Goal: Information Seeking & Learning: Find specific page/section

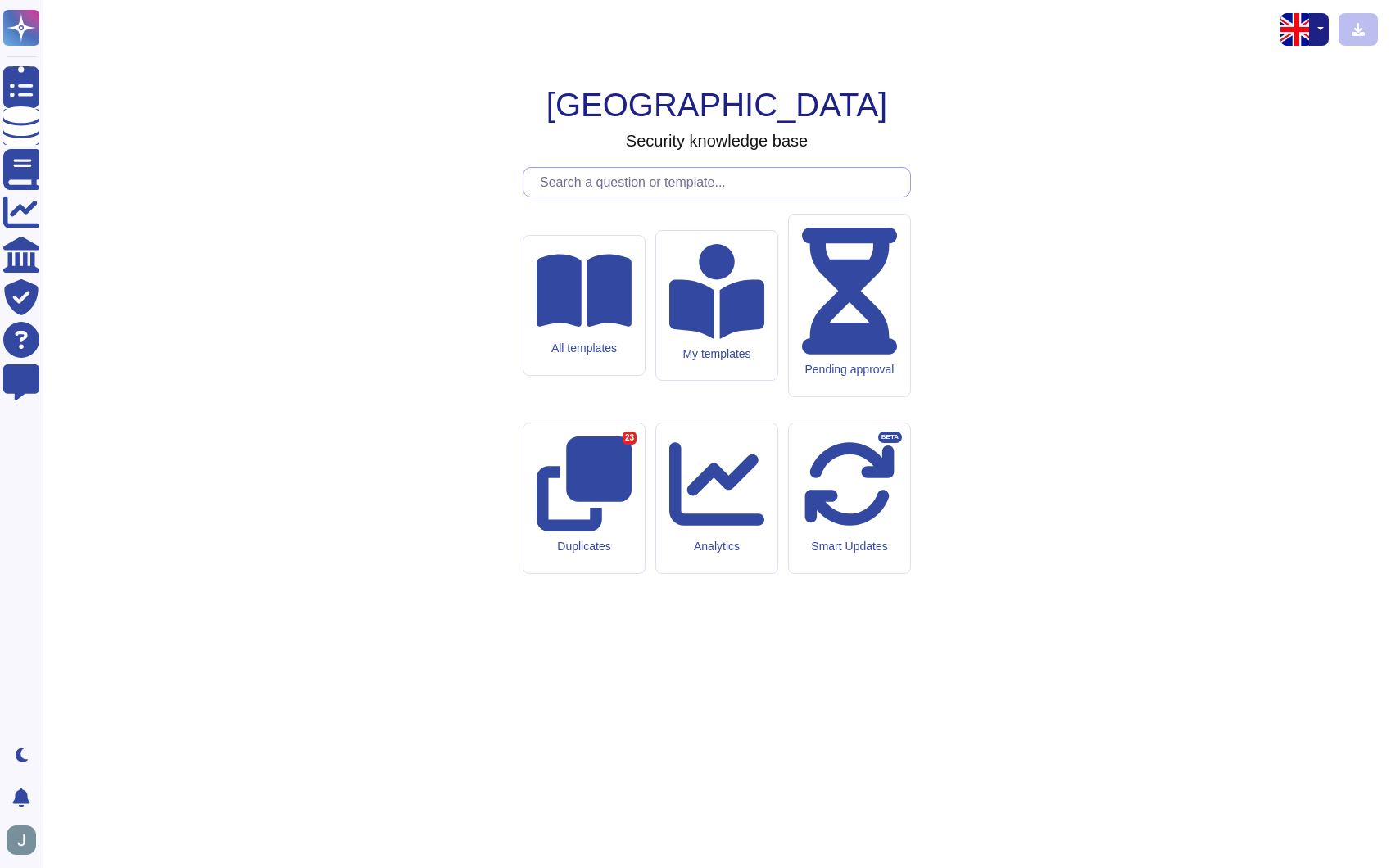
click at [638, 197] on input "text" at bounding box center [721, 182] width 379 height 29
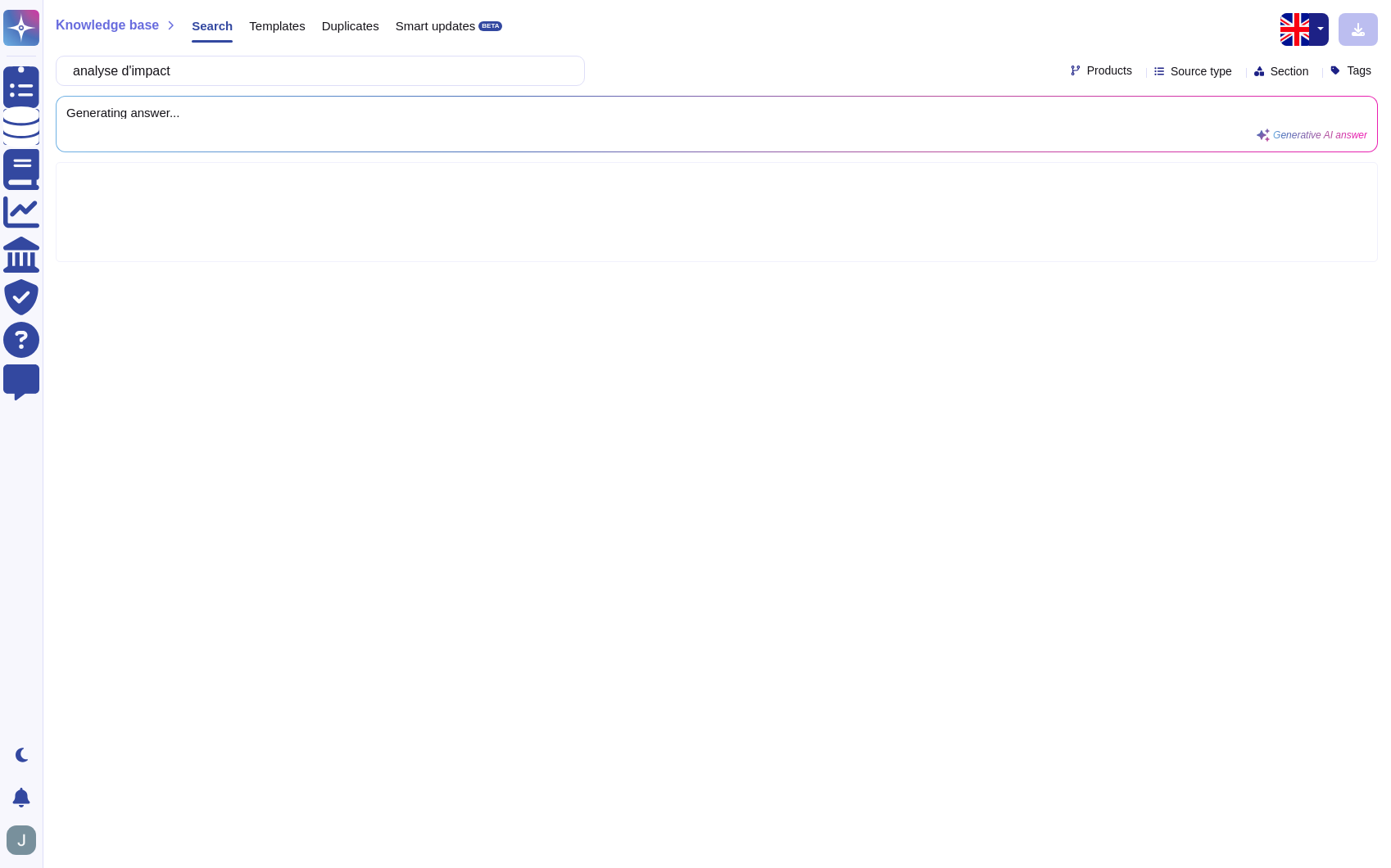
click at [1314, 18] on button "button" at bounding box center [1318, 29] width 19 height 33
click at [1283, 84] on link "French" at bounding box center [1262, 84] width 130 height 19
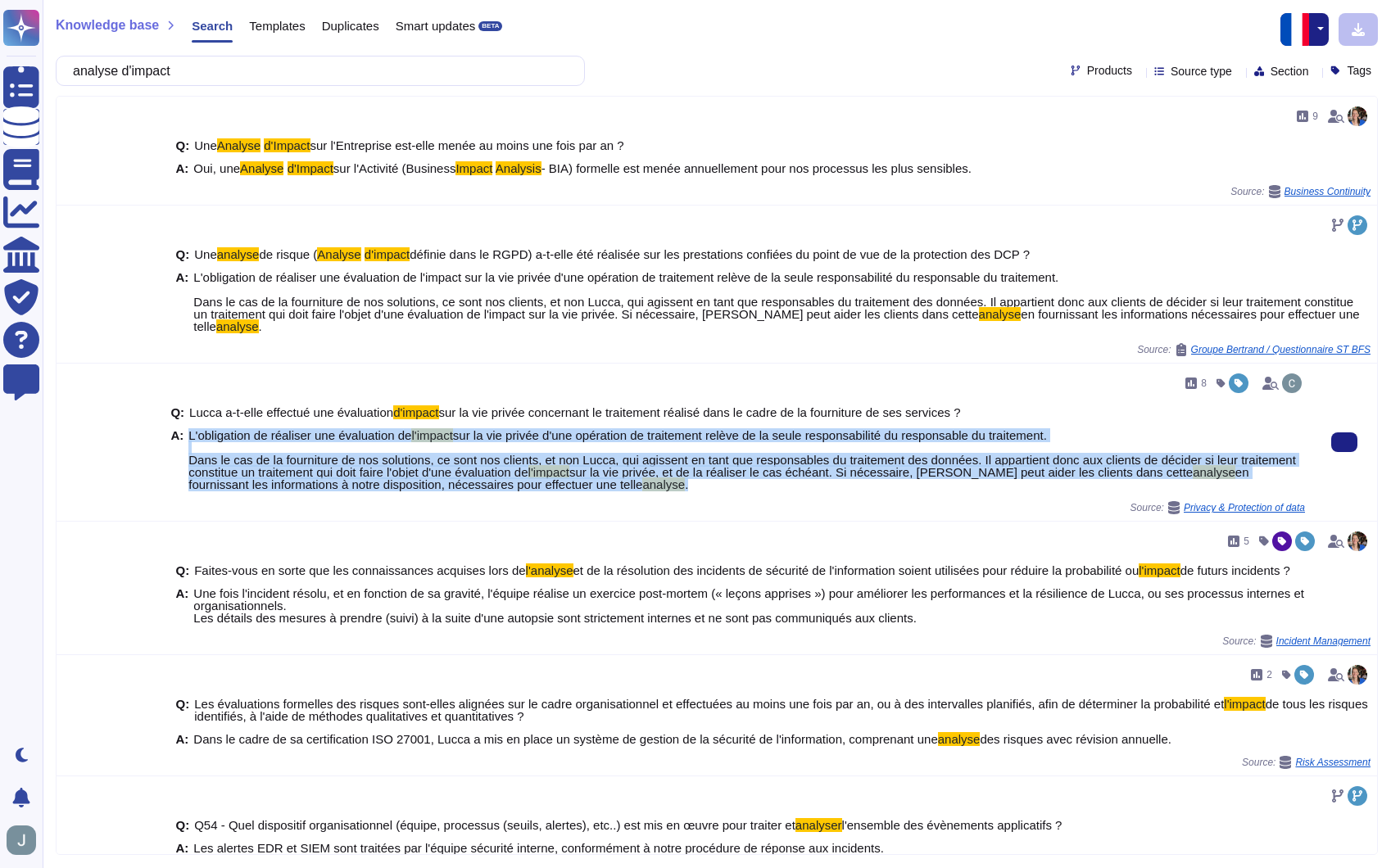
drag, startPoint x: 190, startPoint y: 435, endPoint x: 726, endPoint y: 485, distance: 538.3
click at [726, 485] on span "L'obligation de réaliser une évaluation de l'impact sur la vie privée d'une opé…" at bounding box center [747, 460] width 1116 height 62
copy span "L'obligation de réaliser une évaluation de l'impact sur la vie privée d'une opé…"
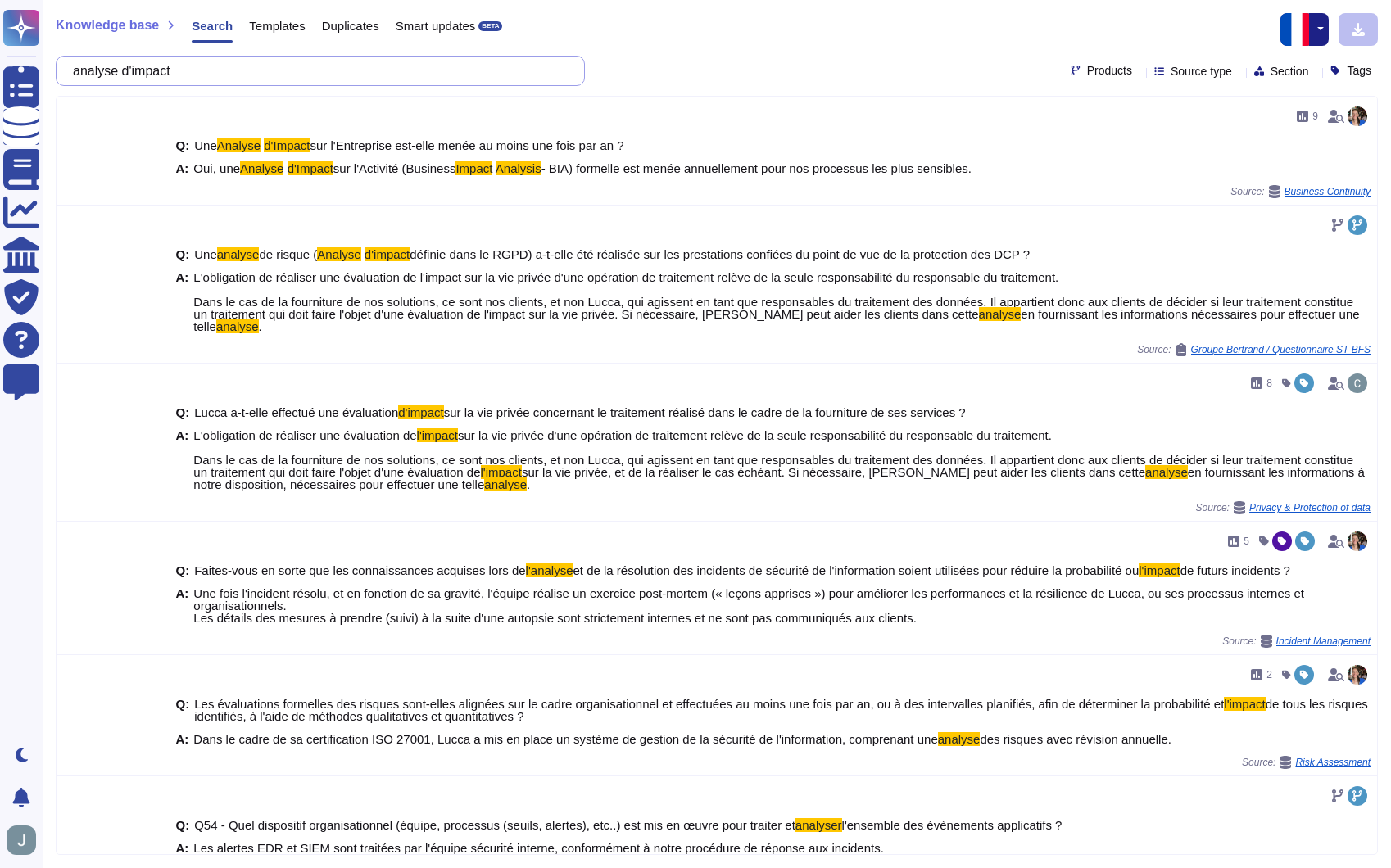
click at [314, 56] on input "analyse d'impact" at bounding box center [315, 70] width 503 height 29
click at [312, 71] on input "analyse d'impact" at bounding box center [315, 70] width 503 height 29
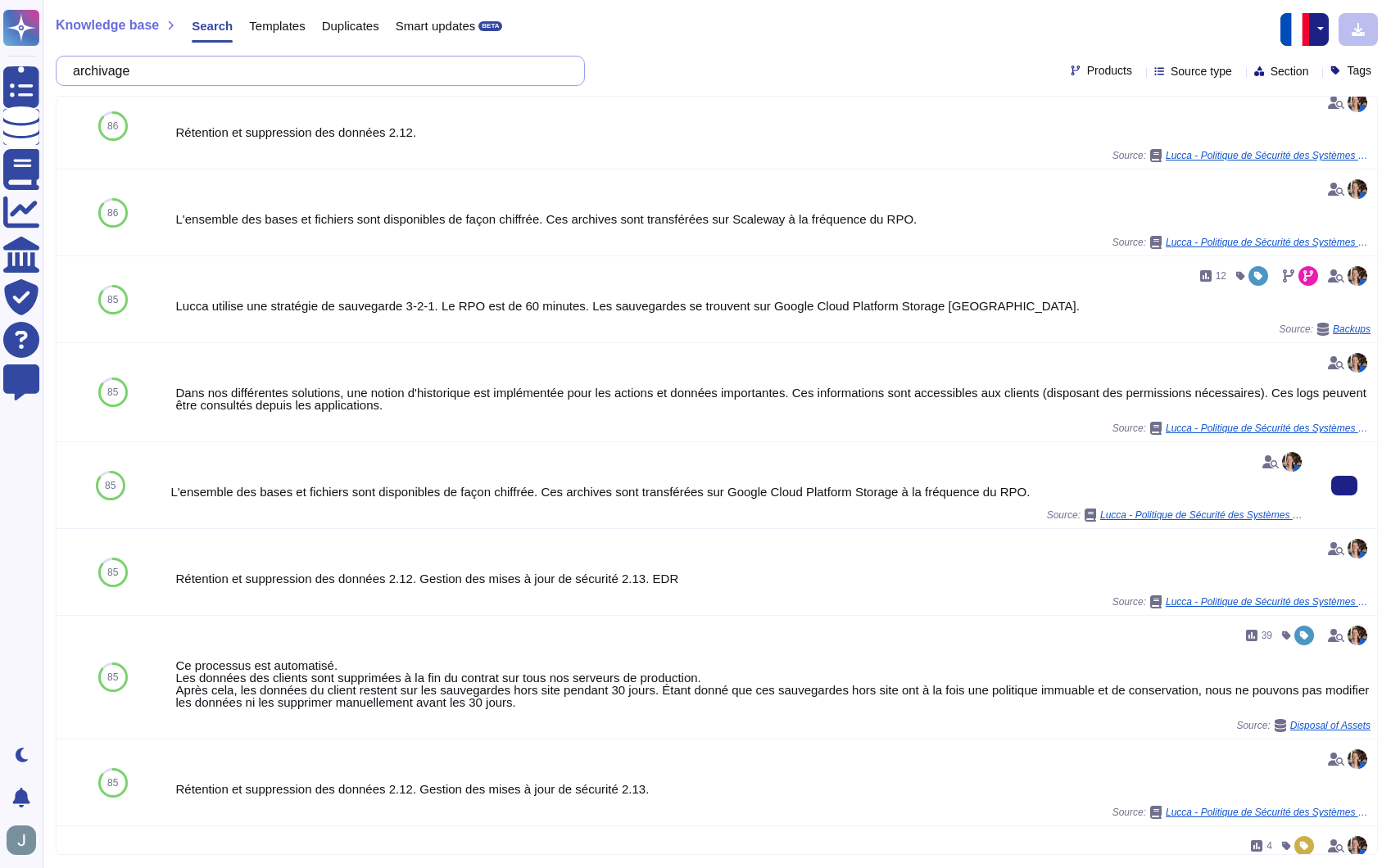
scroll to position [600, 0]
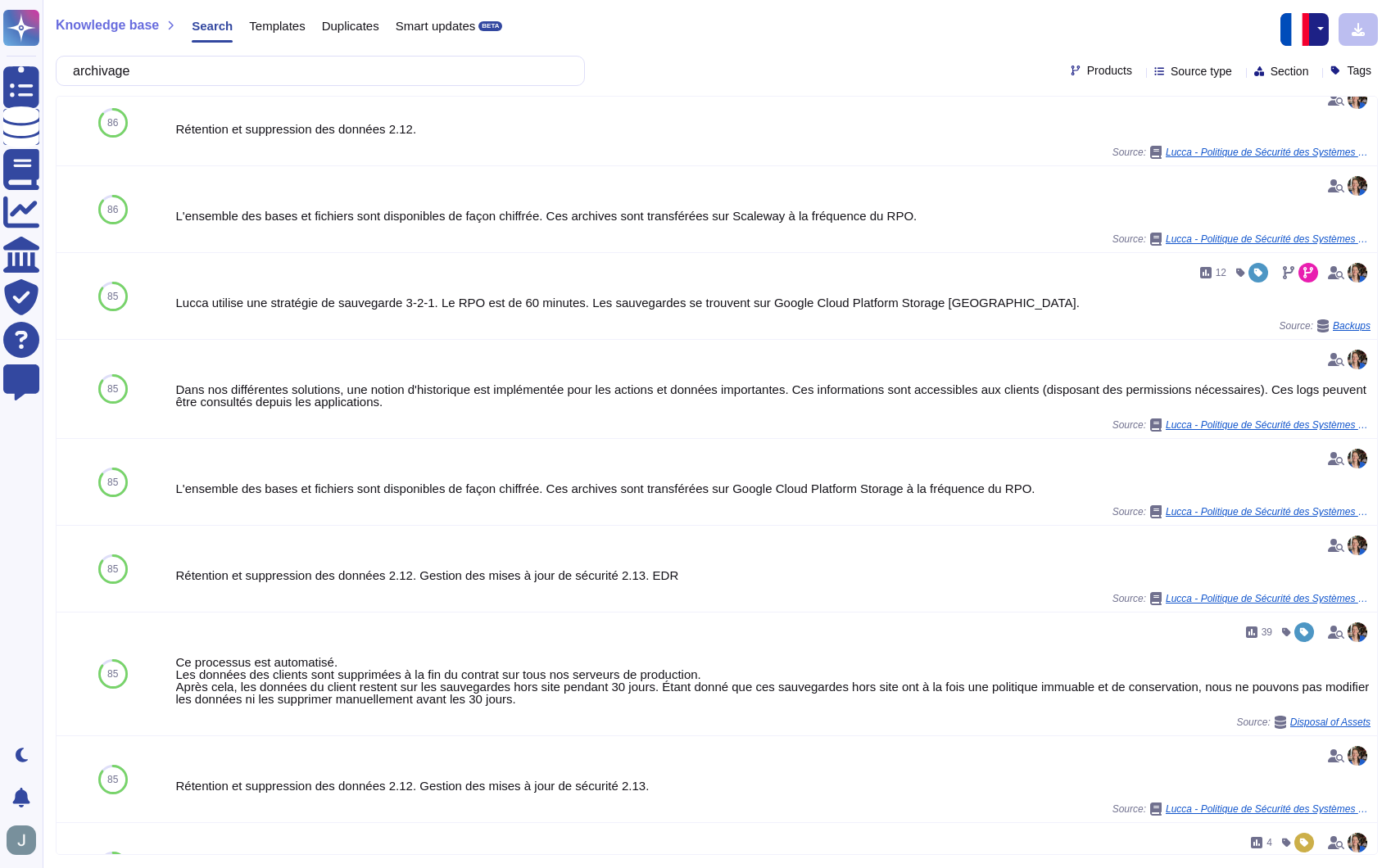
type input "archivage"
click at [1093, 68] on span "Products" at bounding box center [1109, 70] width 45 height 11
click at [1170, 71] on span "Source type" at bounding box center [1201, 71] width 62 height 11
click at [1315, 72] on icon at bounding box center [1315, 72] width 0 height 0
type input "priv"
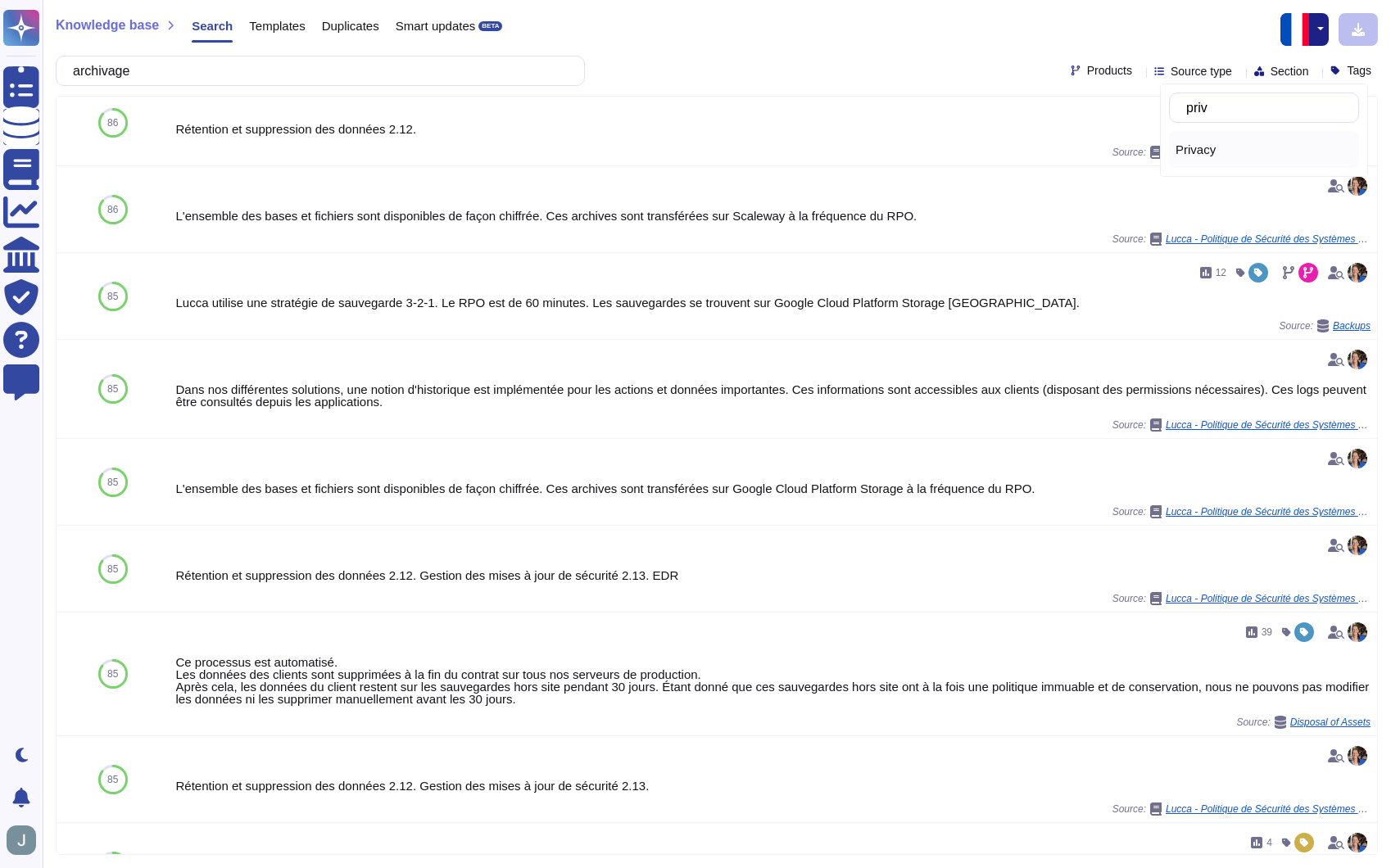
click at [1276, 146] on div "Privacy" at bounding box center [1263, 150] width 177 height 15
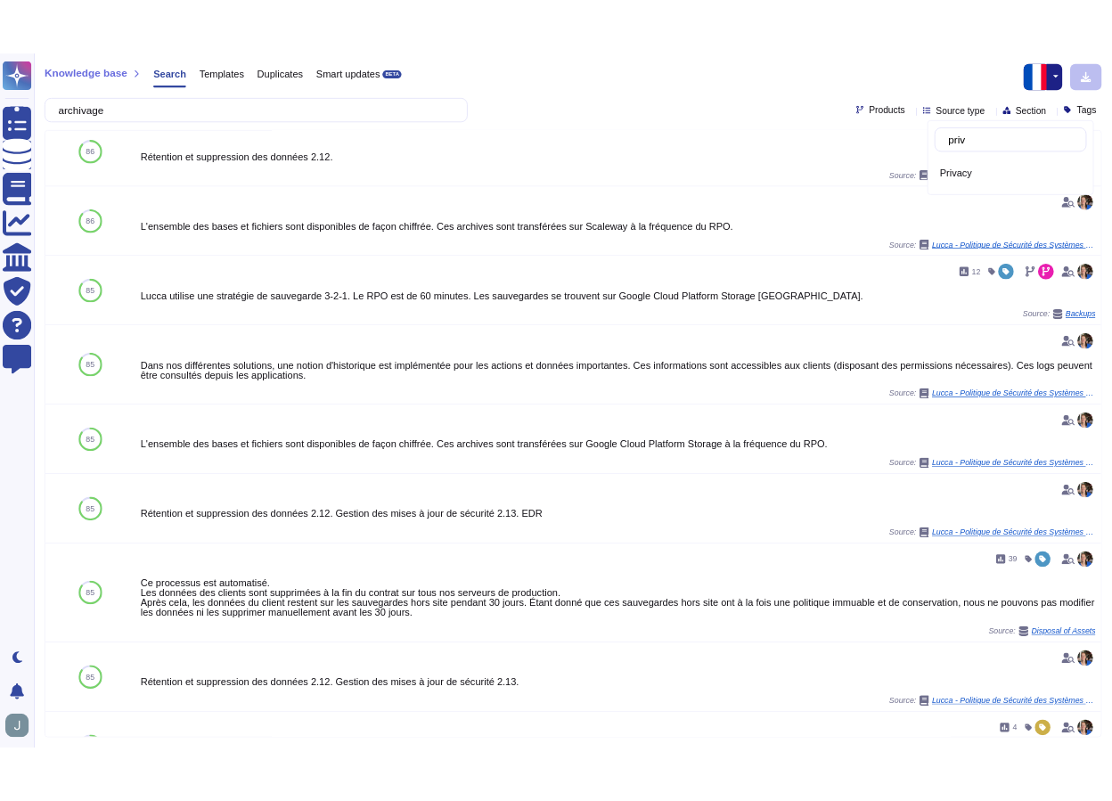
scroll to position [0, 0]
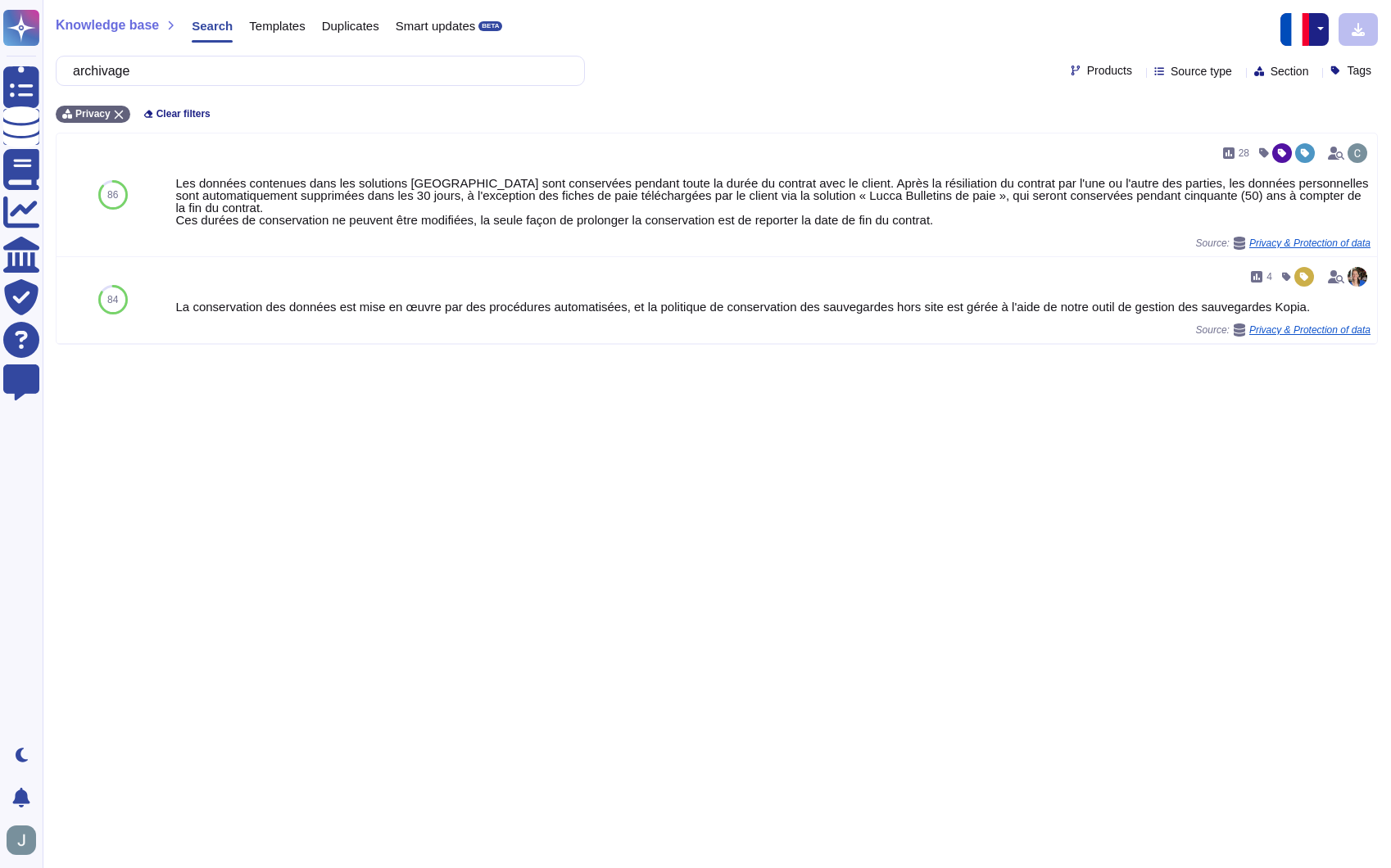
click at [281, 40] on div "Templates" at bounding box center [268, 29] width 72 height 33
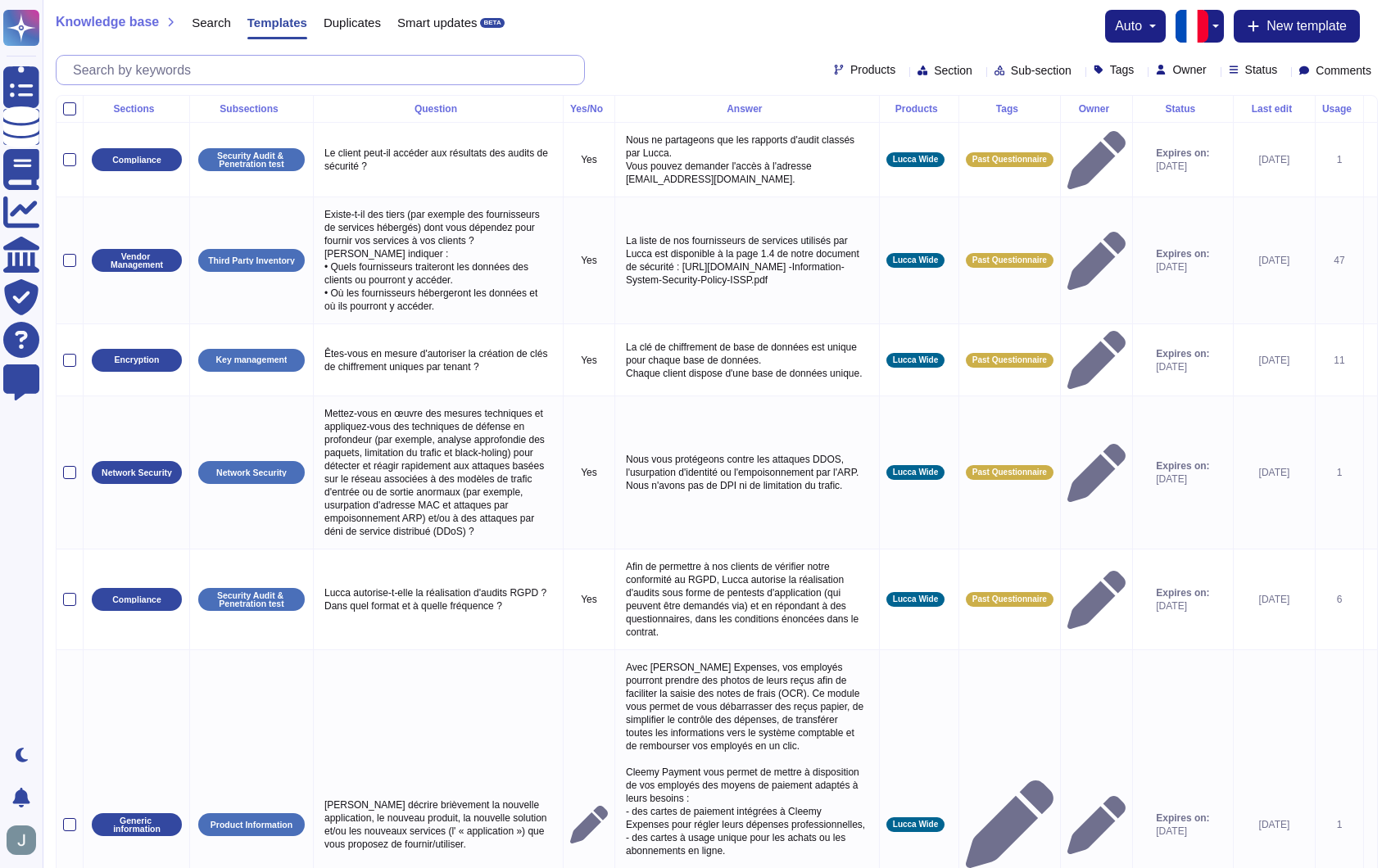
click at [270, 67] on input "text" at bounding box center [324, 70] width 519 height 29
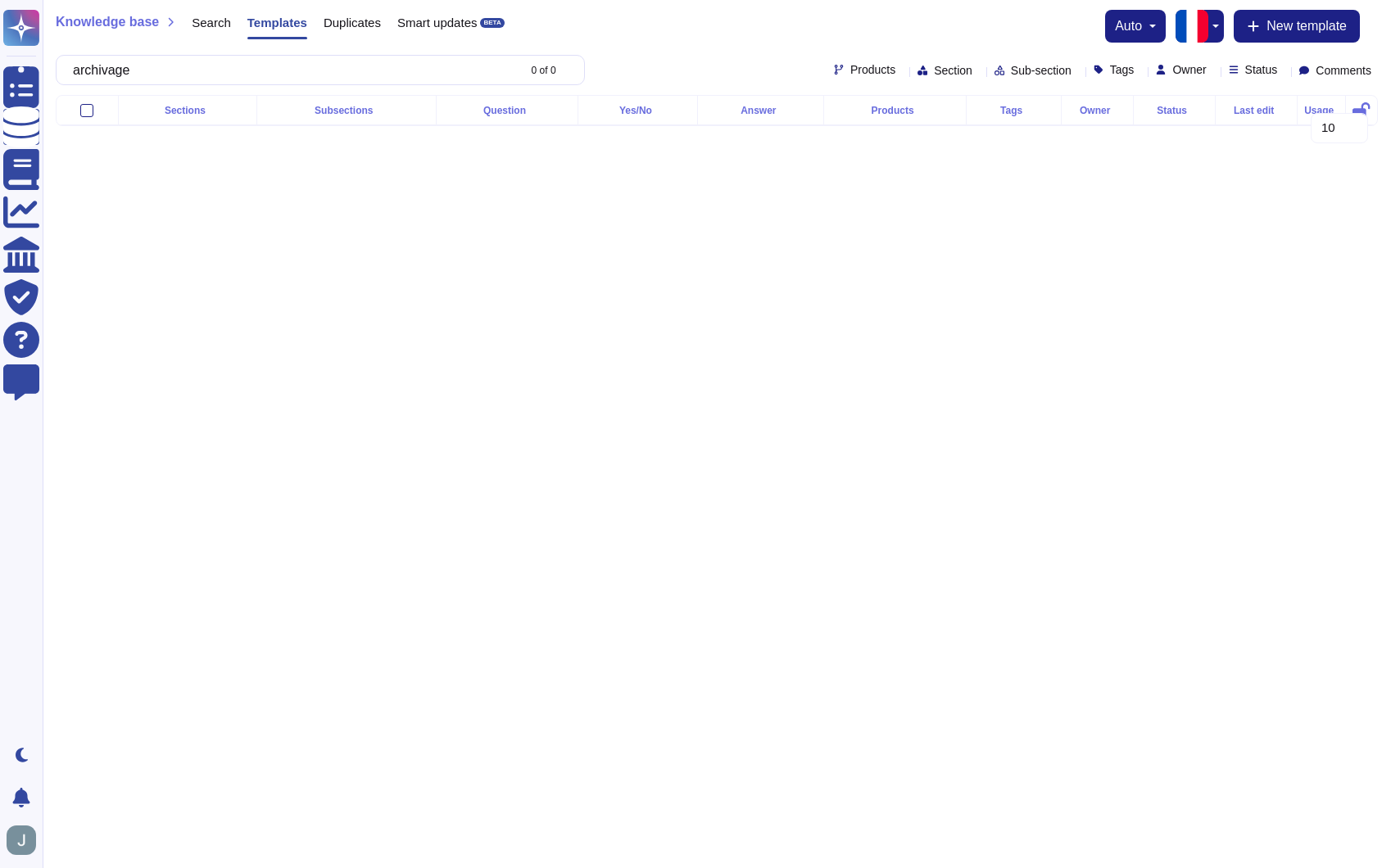
type input "archivage"
drag, startPoint x: 1185, startPoint y: 204, endPoint x: 1168, endPoint y: 178, distance: 31.1
click at [1185, 153] on html "Questionnaires Knowledge Base Documents Analytics CAIQ / SIG Trust Center Help …" at bounding box center [695, 76] width 1391 height 153
click at [979, 72] on icon at bounding box center [979, 72] width 0 height 0
click at [950, 108] on input "text" at bounding box center [975, 107] width 199 height 29
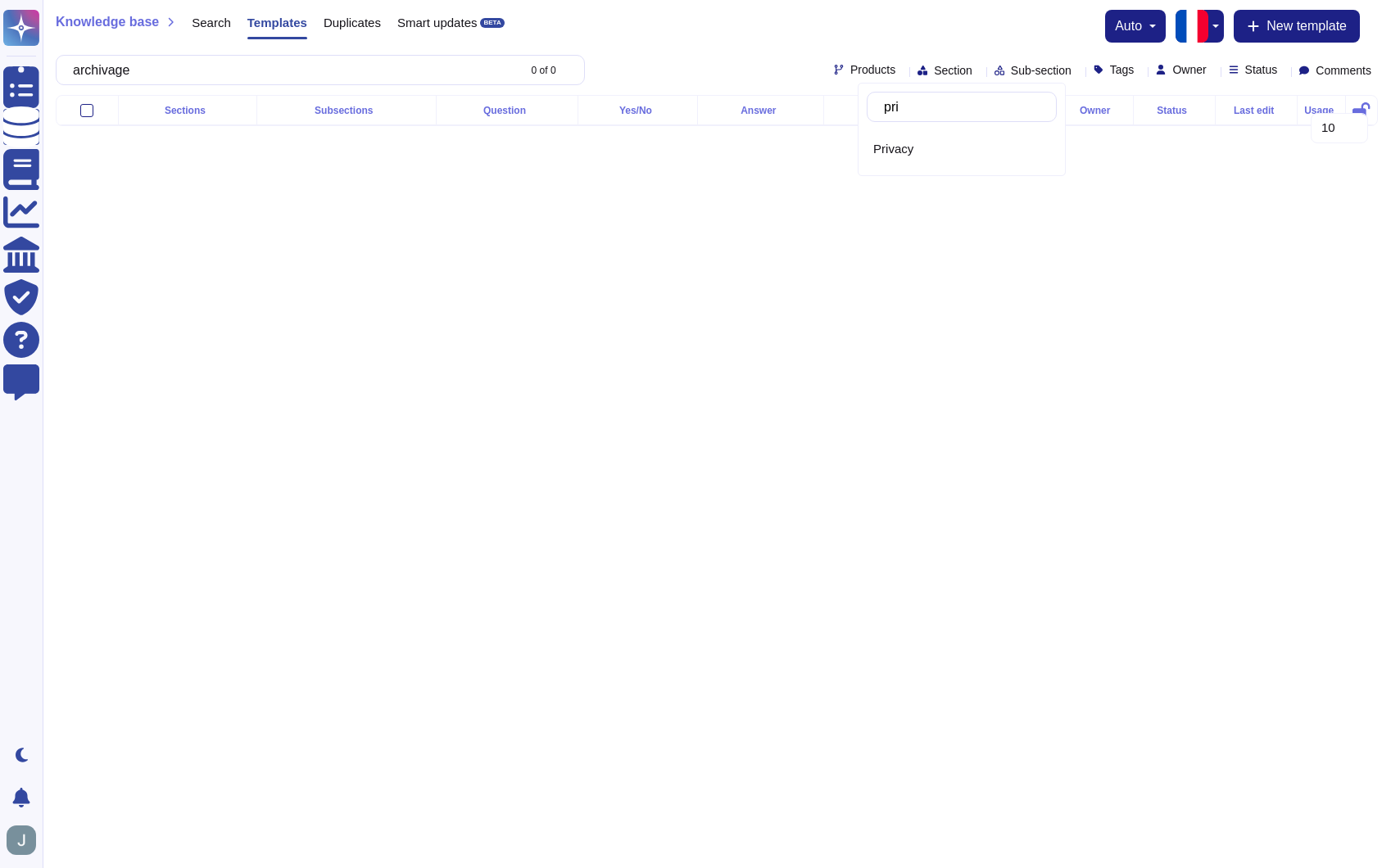
type input "priv"
click at [962, 163] on div "Privacy" at bounding box center [962, 149] width 190 height 37
click at [140, 63] on input "archivage" at bounding box center [291, 70] width 452 height 29
click at [138, 65] on input "archivage" at bounding box center [291, 70] width 452 height 29
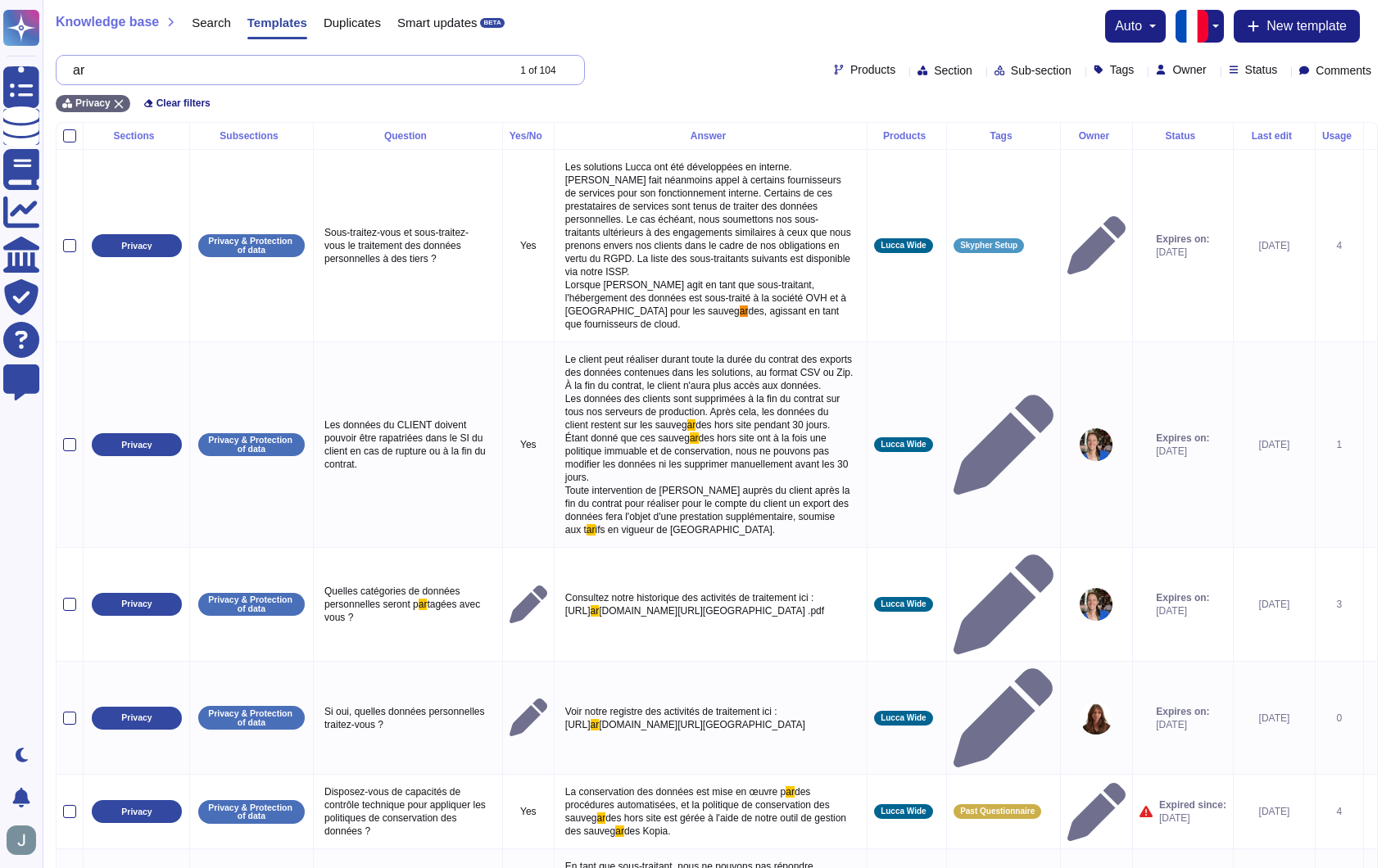
type input "a"
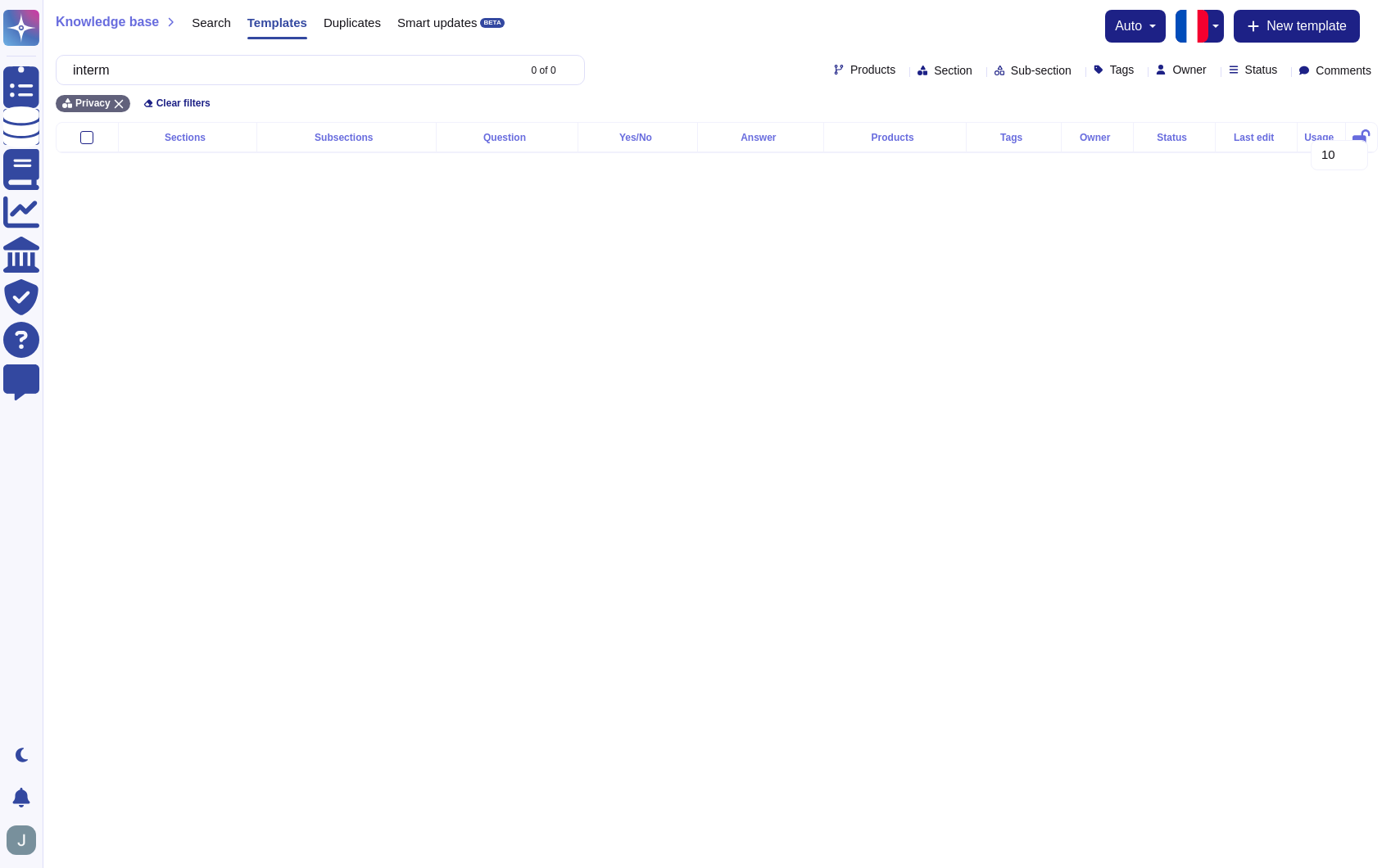
type input "interm"
click at [234, 11] on div "Templates" at bounding box center [268, 27] width 76 height 33
click at [228, 17] on span "Search" at bounding box center [211, 22] width 40 height 12
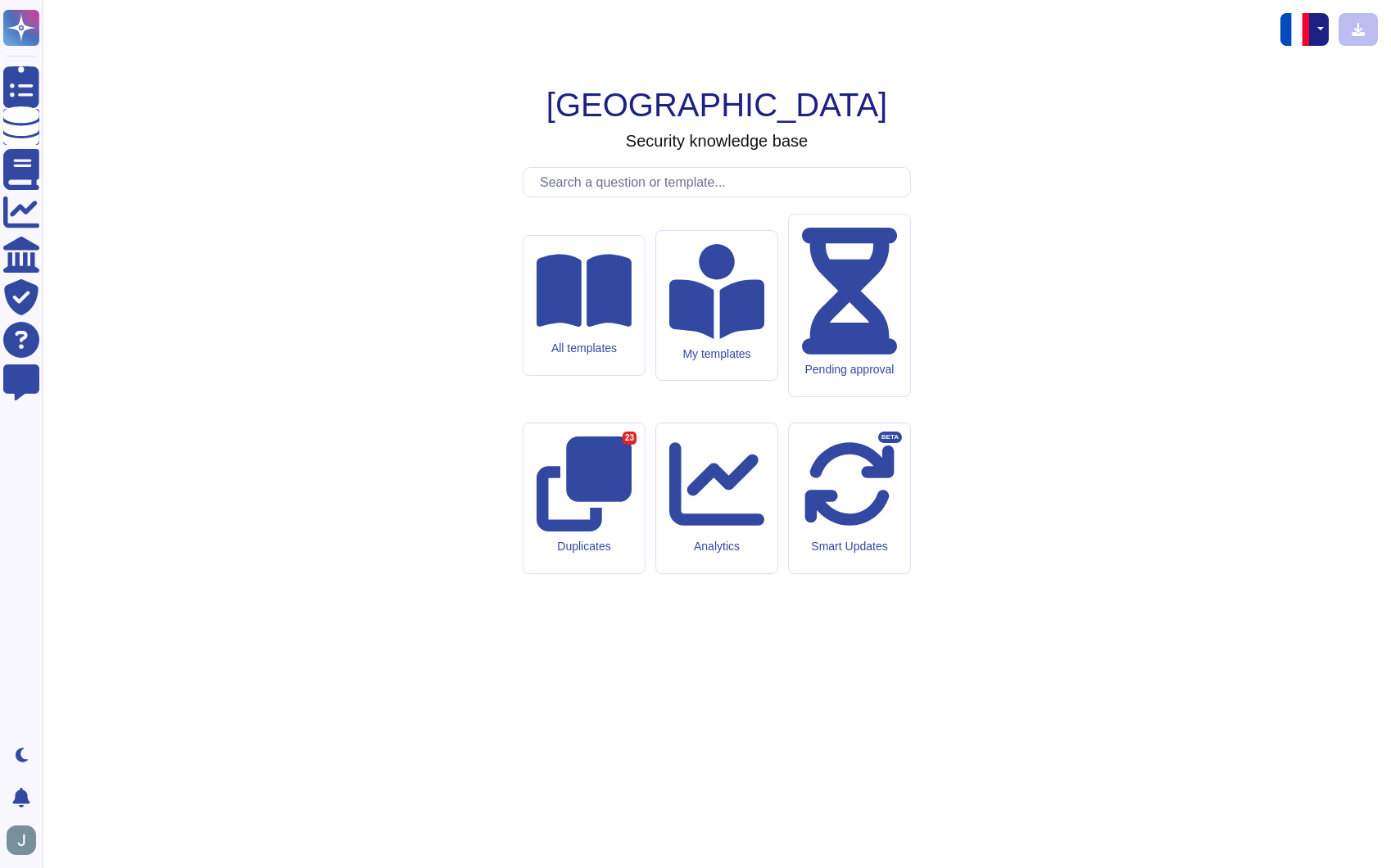
click at [609, 197] on input "text" at bounding box center [721, 182] width 379 height 29
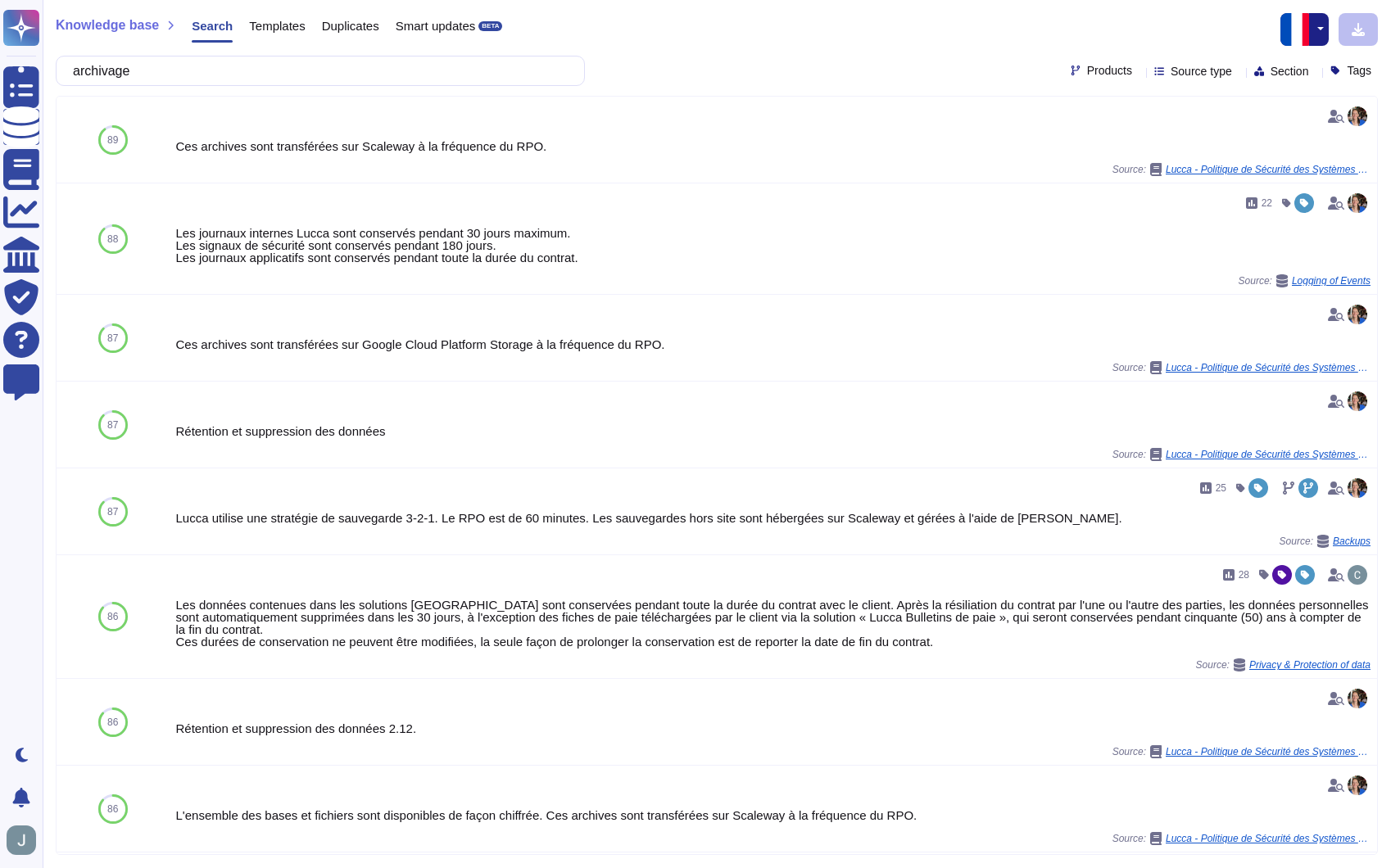
type input "archivage"
click at [1170, 73] on span "Source type" at bounding box center [1201, 71] width 62 height 11
click at [1283, 72] on span "Section" at bounding box center [1290, 71] width 39 height 11
type input "privacy"
click at [1259, 157] on div "Privacy" at bounding box center [1263, 150] width 190 height 37
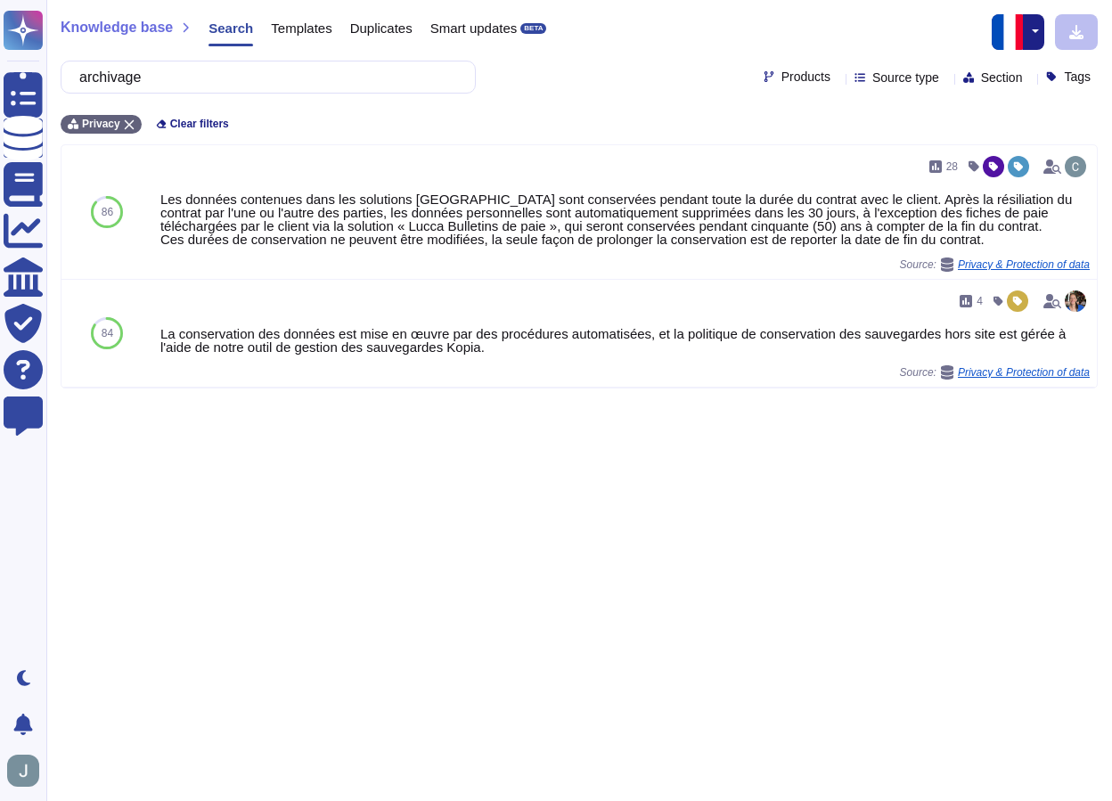
click at [329, 42] on div "Templates" at bounding box center [292, 32] width 78 height 36
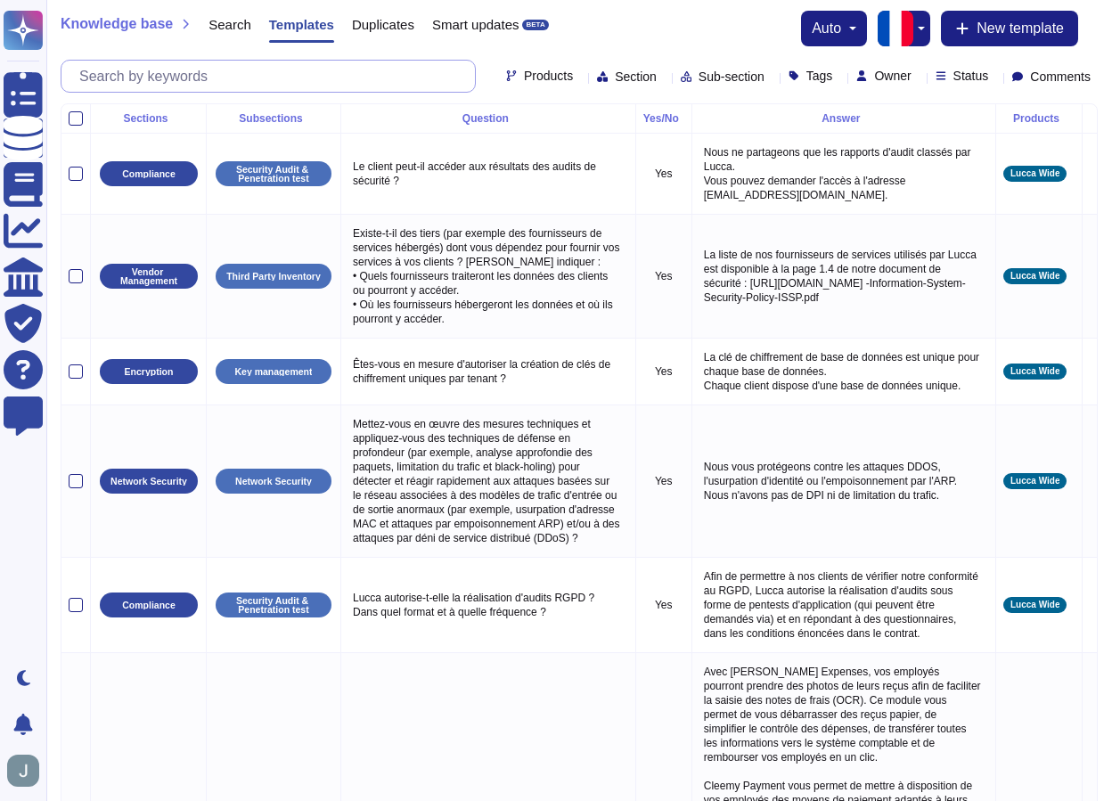
click at [276, 76] on input "text" at bounding box center [272, 76] width 404 height 31
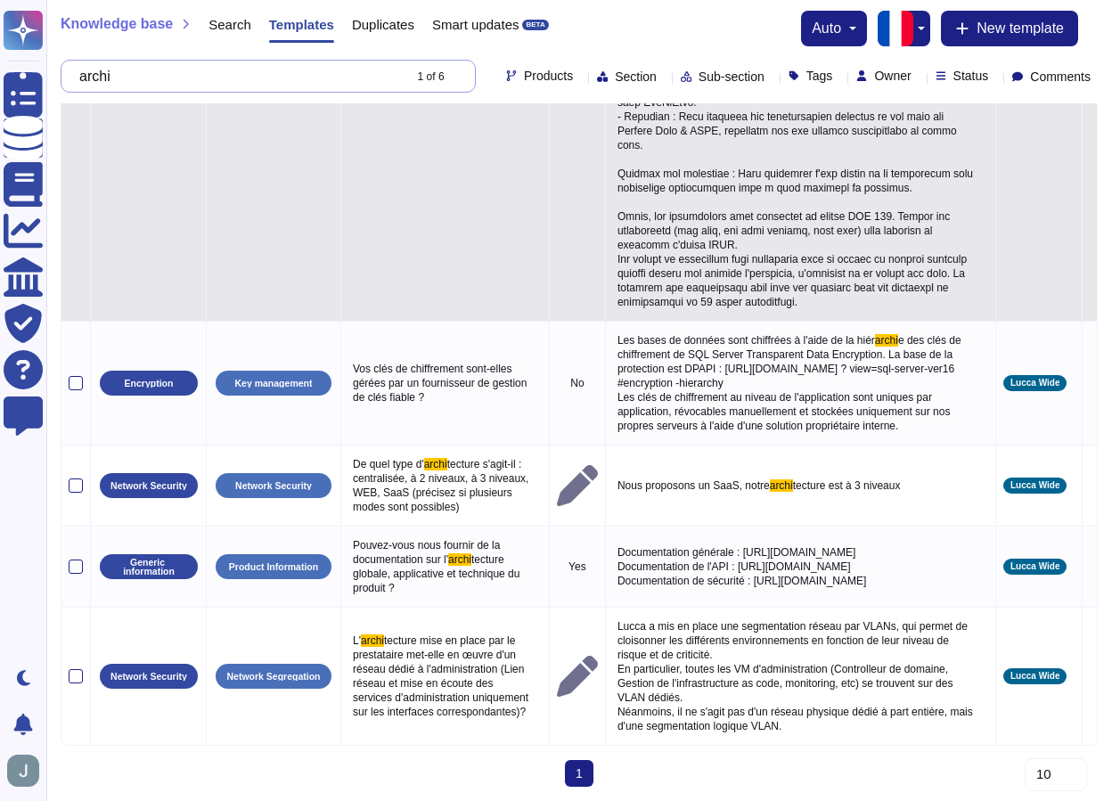
scroll to position [720, 0]
type input "archi"
